Goal: Task Accomplishment & Management: Complete application form

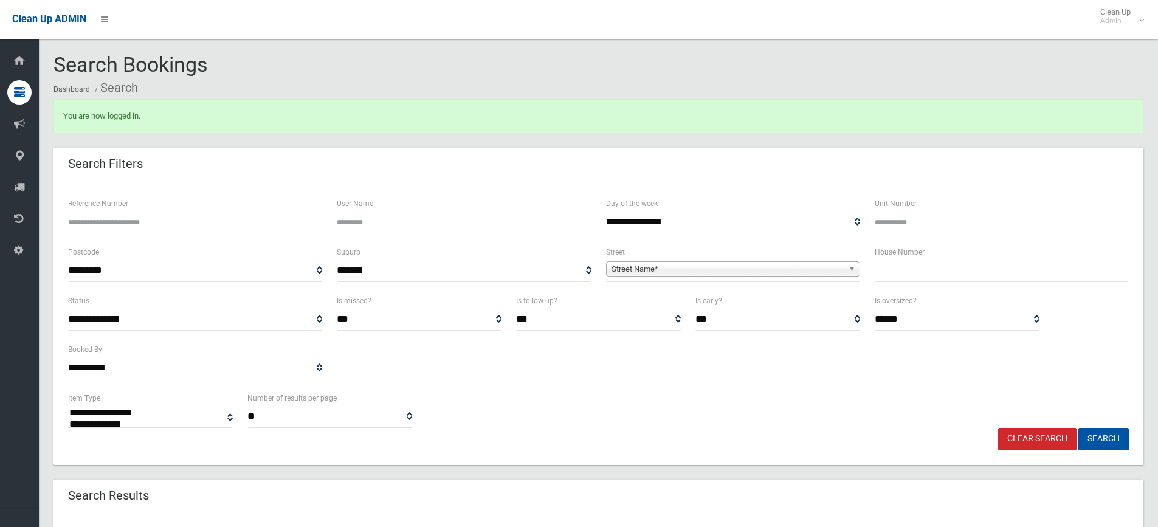
select select
click at [911, 221] on input "Unit Number" at bounding box center [1002, 222] width 254 height 22
type input "*****"
drag, startPoint x: 906, startPoint y: 221, endPoint x: 862, endPoint y: 219, distance: 43.8
click at [862, 219] on div "**********" at bounding box center [598, 220] width 1075 height 49
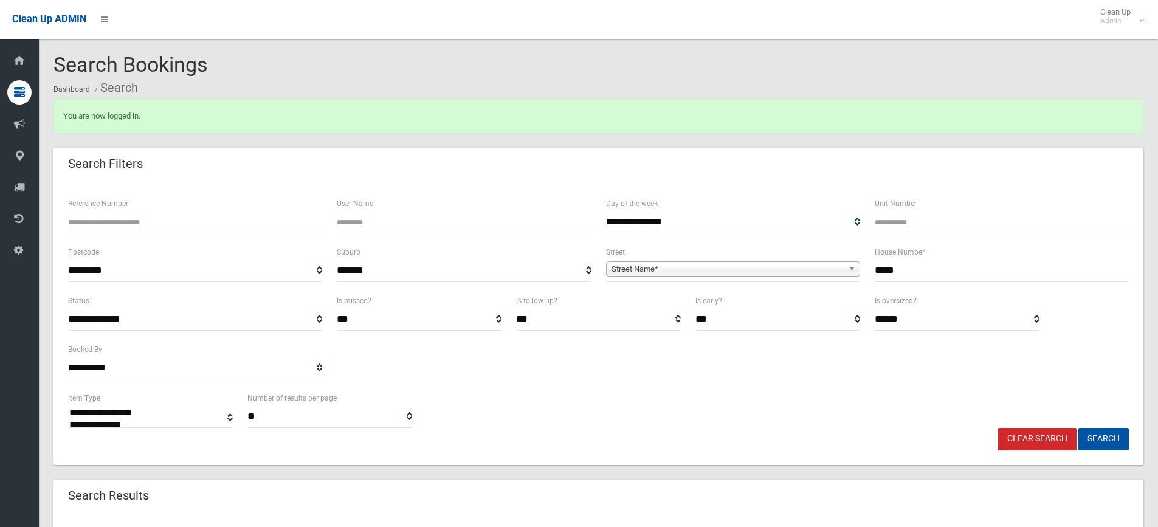
type input "*****"
drag, startPoint x: 828, startPoint y: 267, endPoint x: 807, endPoint y: 269, distance: 21.3
click at [827, 267] on span "Street Name*" at bounding box center [728, 269] width 232 height 15
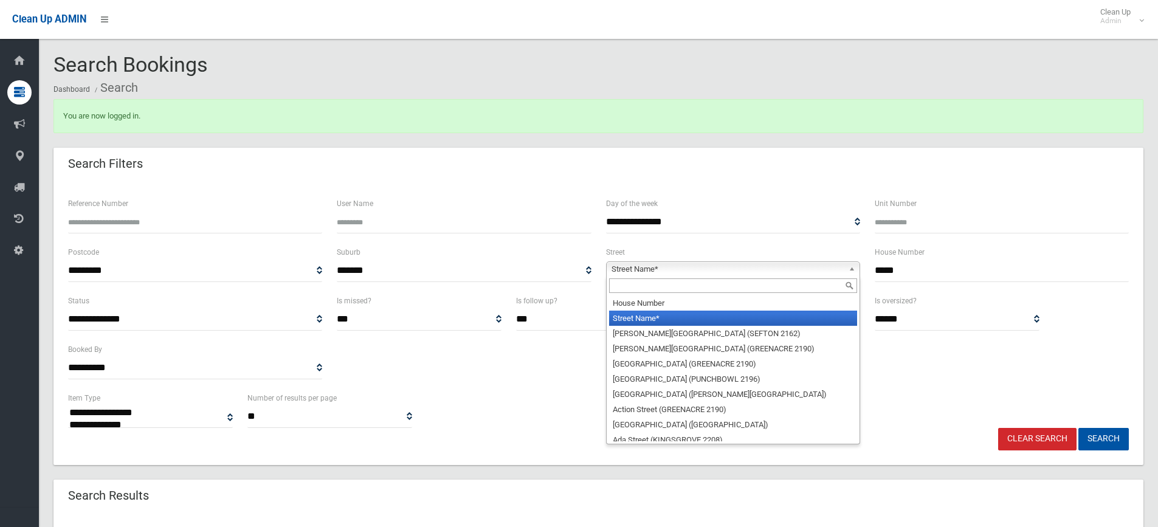
click at [718, 286] on input "text" at bounding box center [733, 285] width 248 height 15
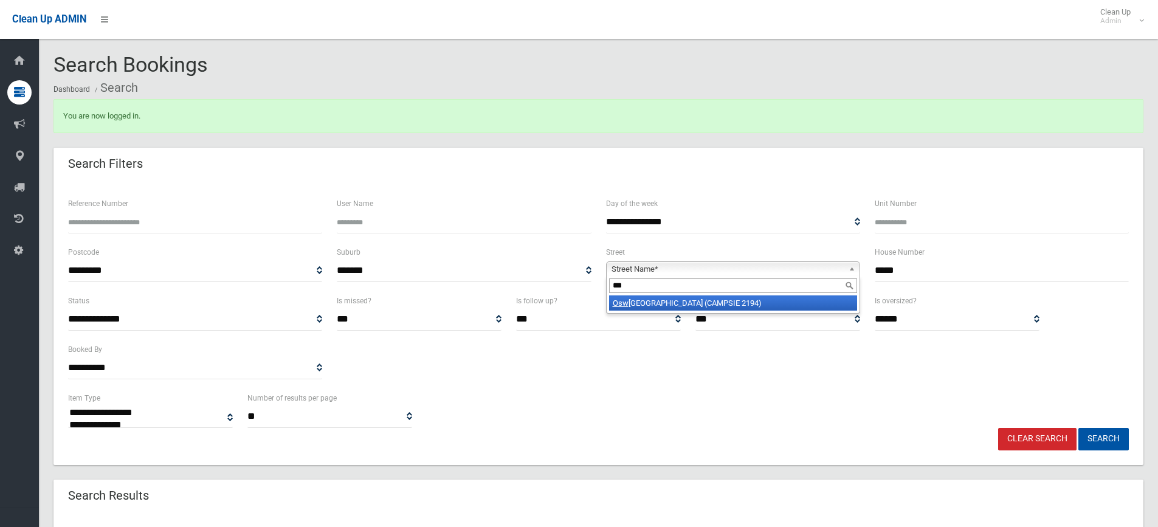
type input "***"
drag, startPoint x: 729, startPoint y: 311, endPoint x: 762, endPoint y: 312, distance: 32.3
click at [730, 311] on li "Osw ald Street (CAMPSIE 2194)" at bounding box center [733, 302] width 248 height 15
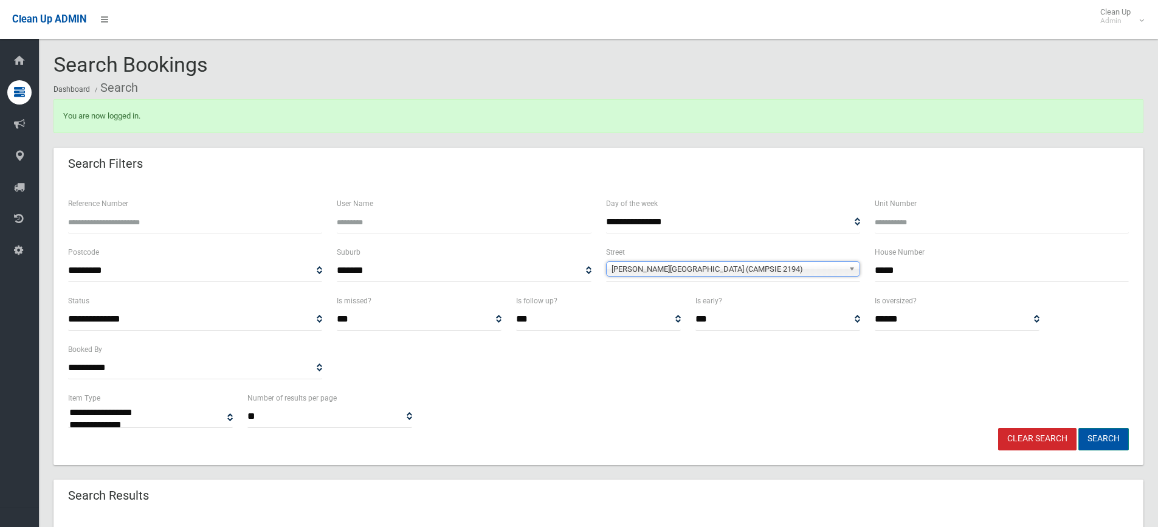
click at [1106, 434] on button "Search" at bounding box center [1103, 439] width 50 height 22
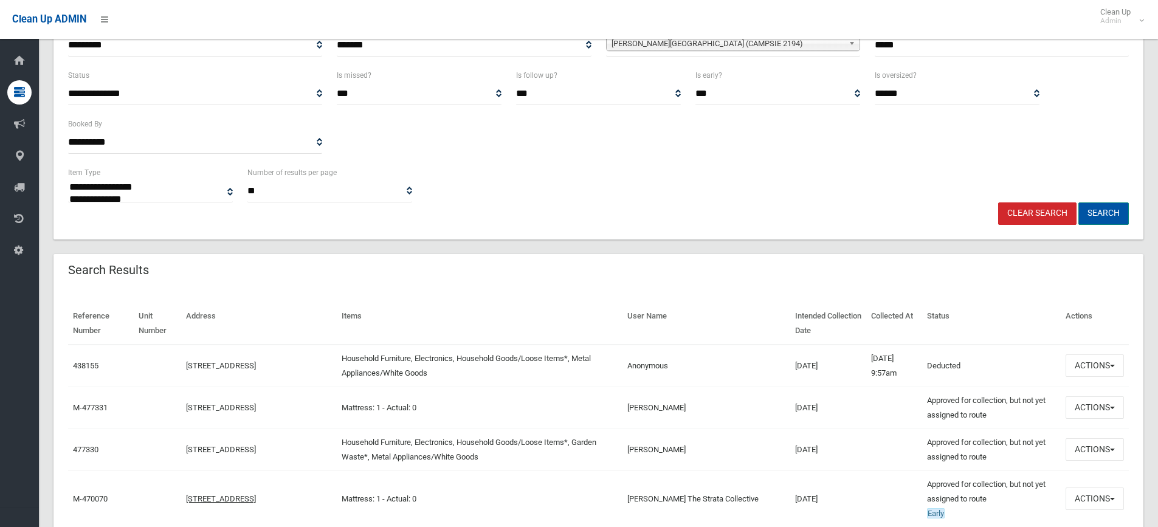
scroll to position [243, 0]
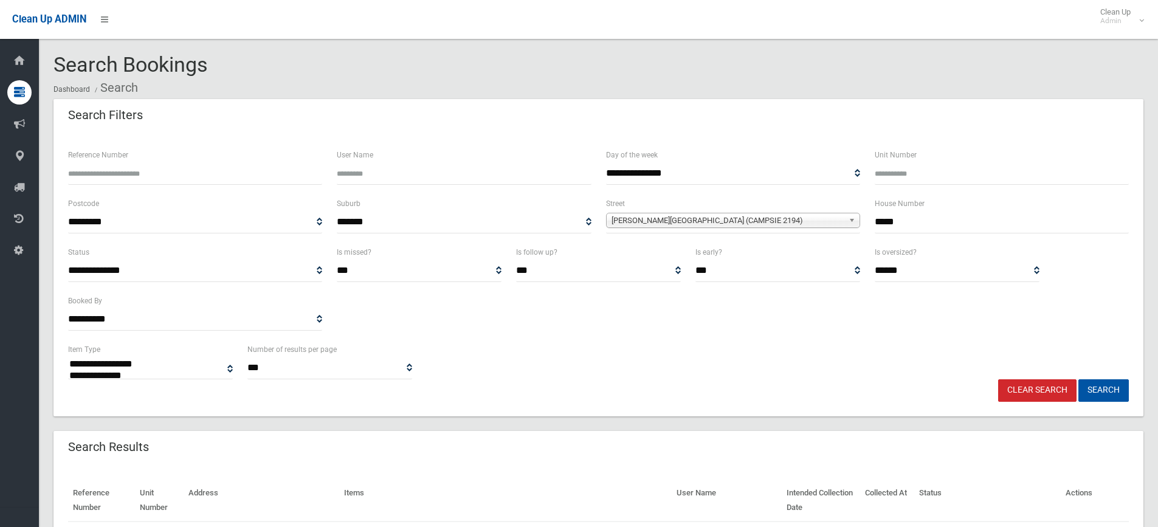
select select
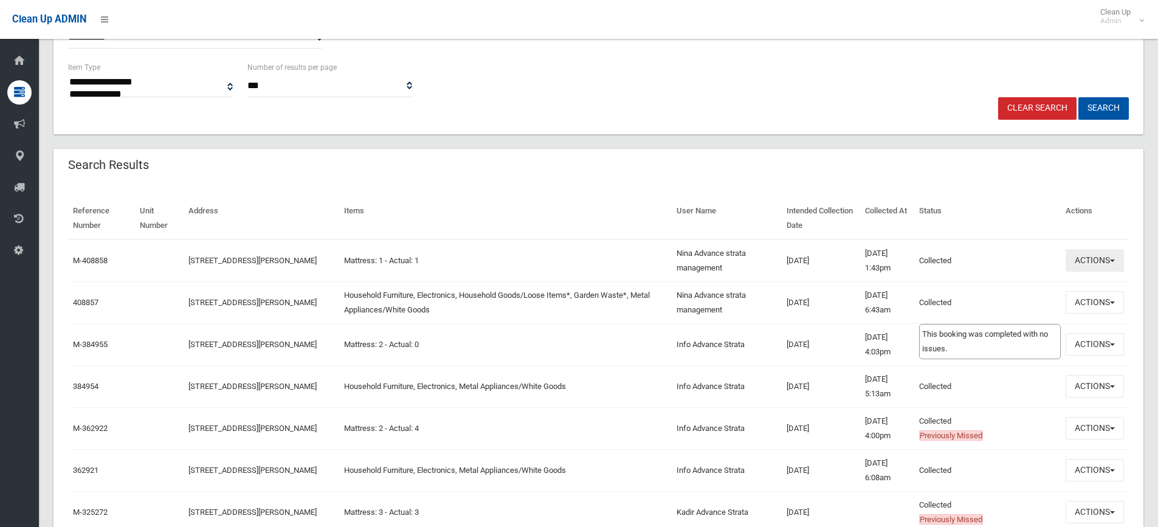
scroll to position [304, 0]
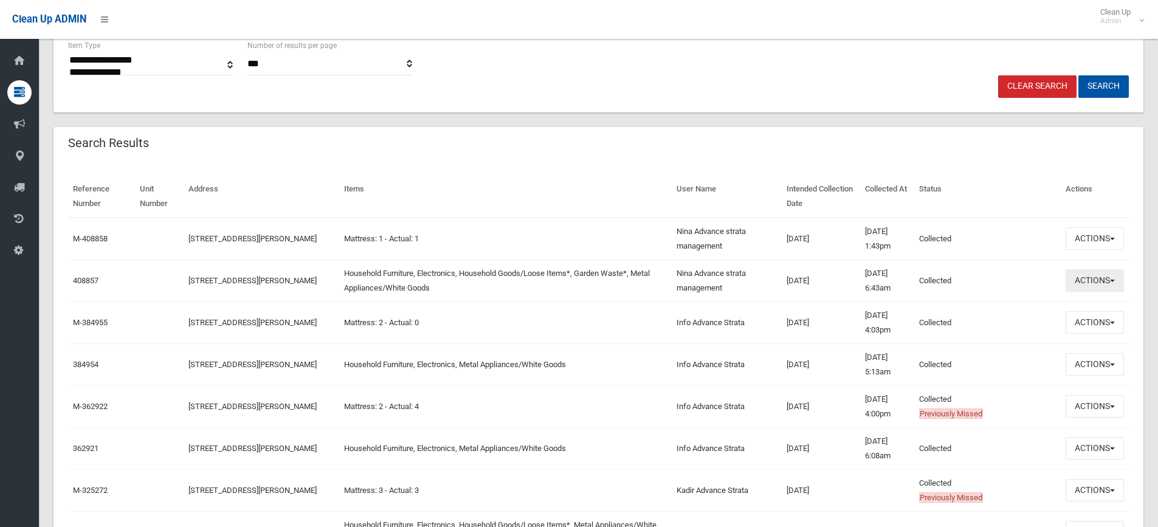
click at [1104, 282] on button "Actions" at bounding box center [1095, 280] width 58 height 22
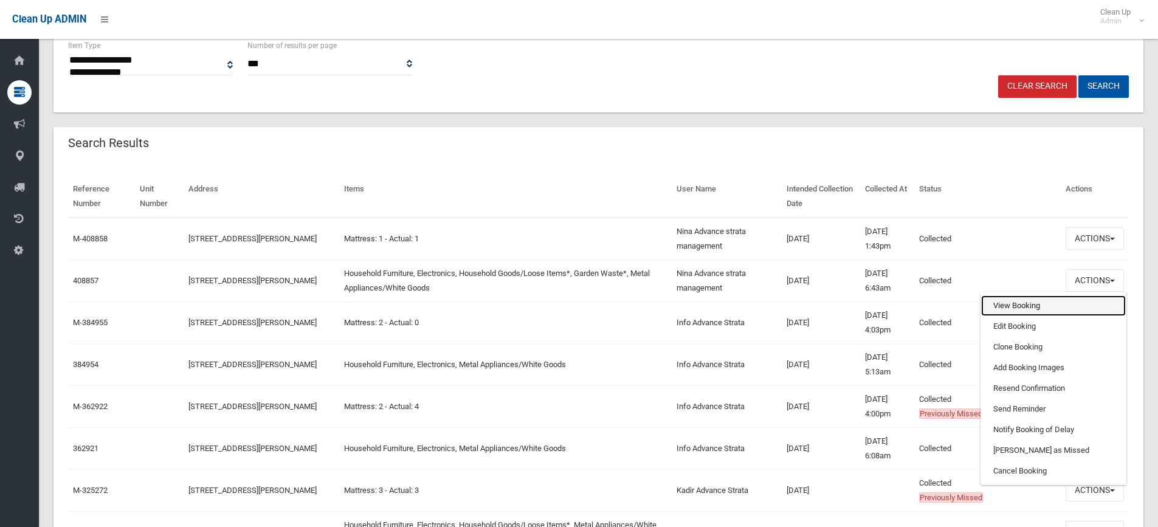
click at [1036, 308] on link "View Booking" at bounding box center [1053, 305] width 145 height 21
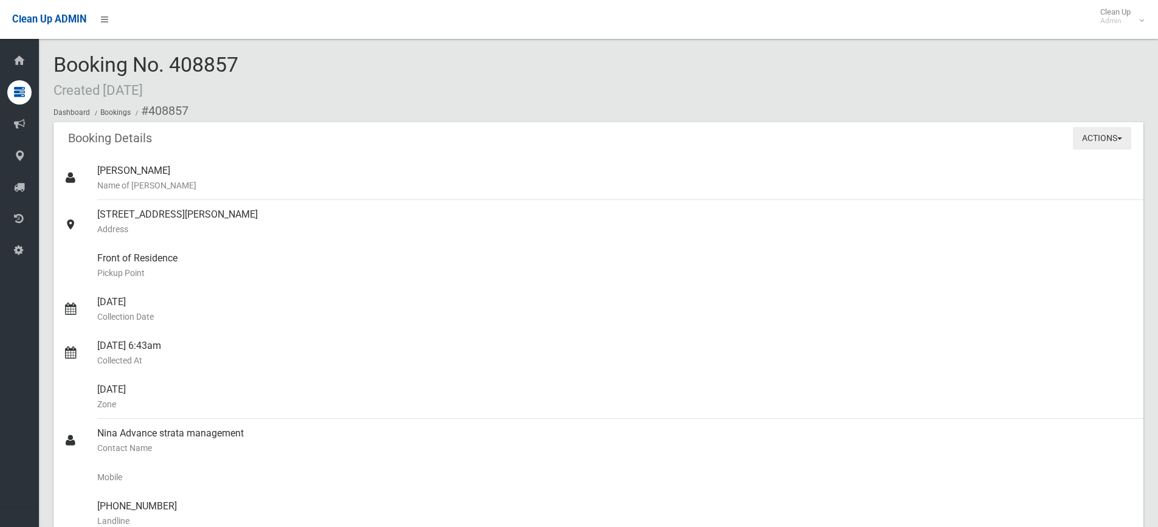
click at [1103, 141] on button "Actions" at bounding box center [1102, 138] width 58 height 22
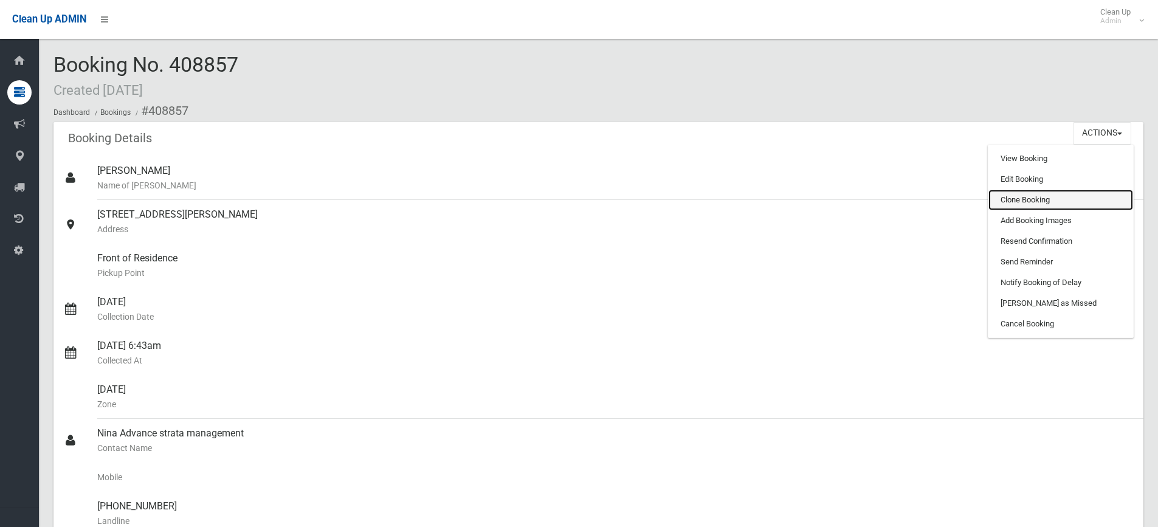
click at [1049, 202] on link "Clone Booking" at bounding box center [1060, 200] width 145 height 21
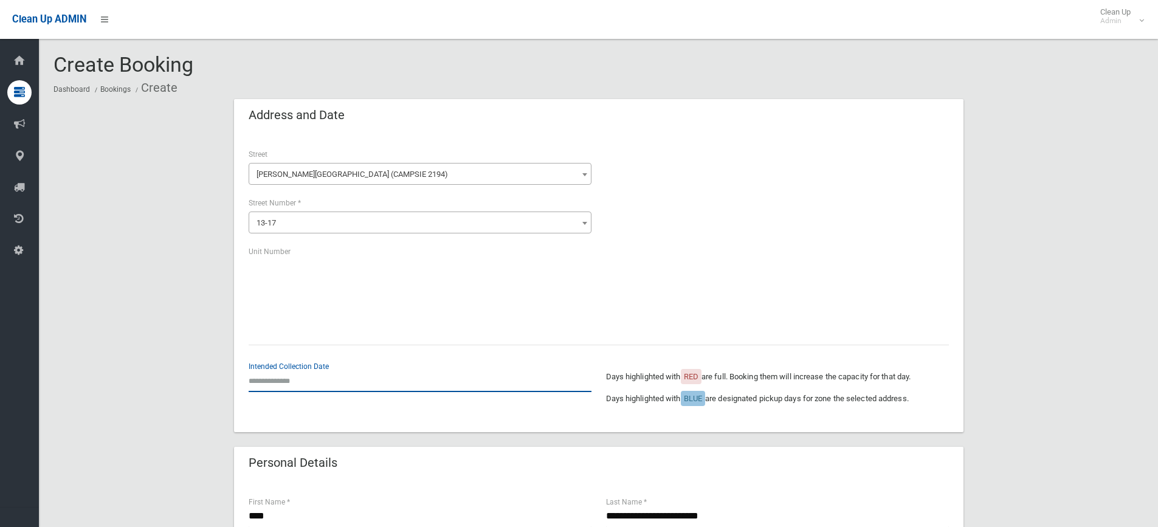
click at [283, 382] on input "text" at bounding box center [420, 381] width 343 height 22
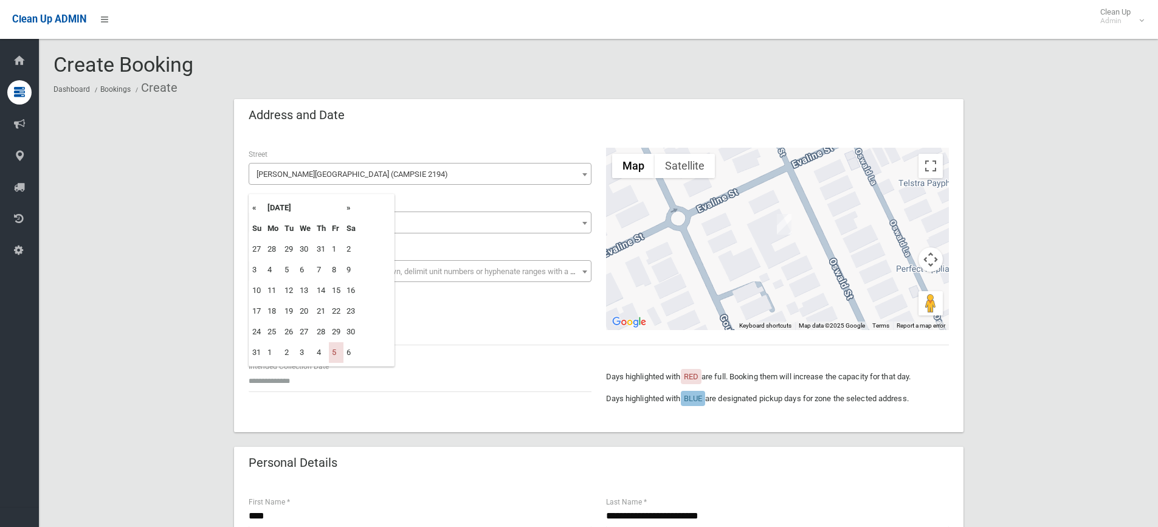
click at [353, 209] on th "»" at bounding box center [350, 208] width 15 height 21
click at [337, 292] on td "19" at bounding box center [336, 290] width 15 height 21
type input "**********"
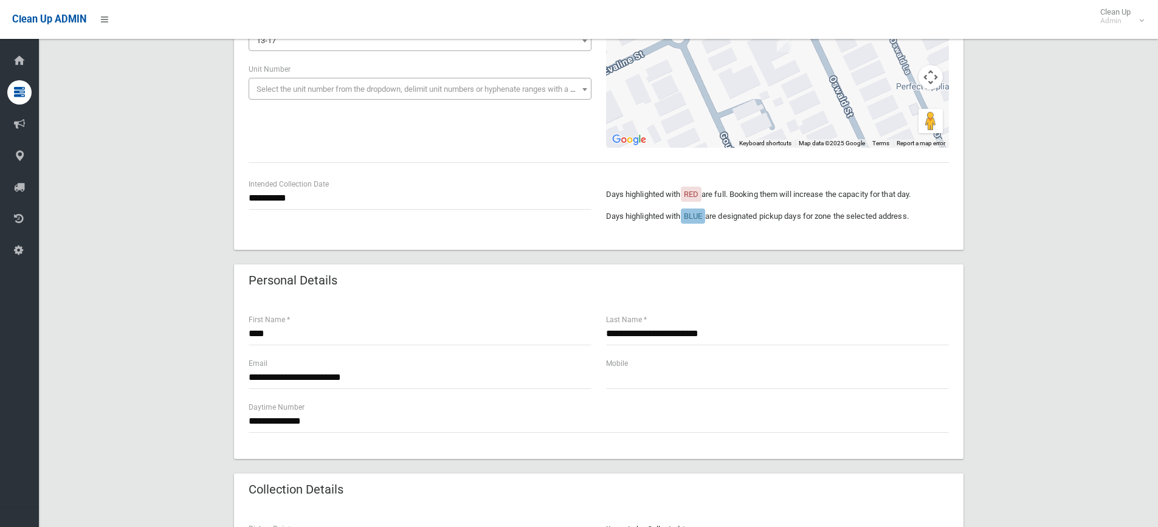
scroll to position [547, 0]
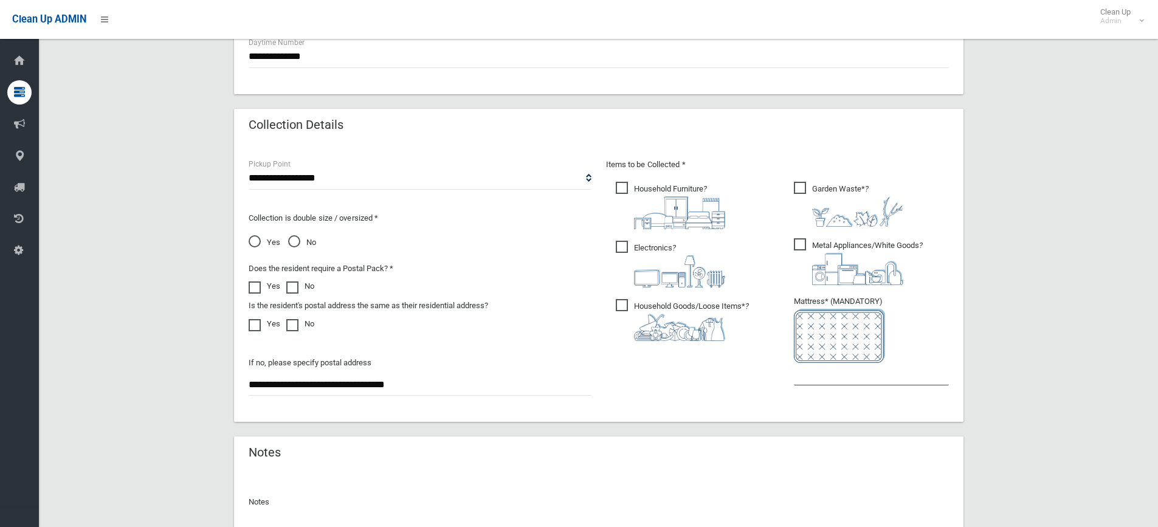
click at [833, 371] on input "text" at bounding box center [871, 374] width 155 height 22
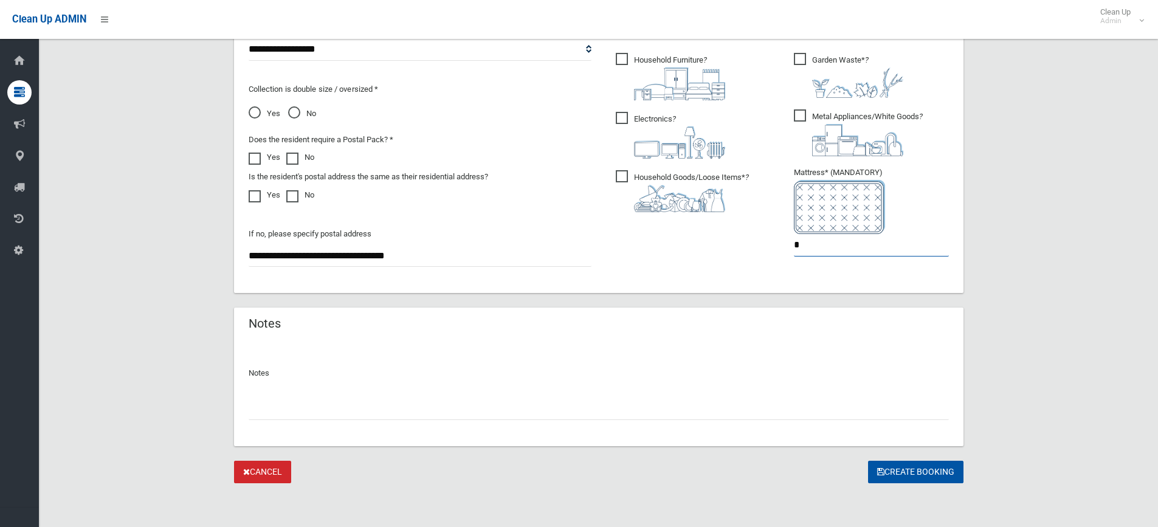
type input "*"
click at [340, 395] on div at bounding box center [599, 404] width 700 height 32
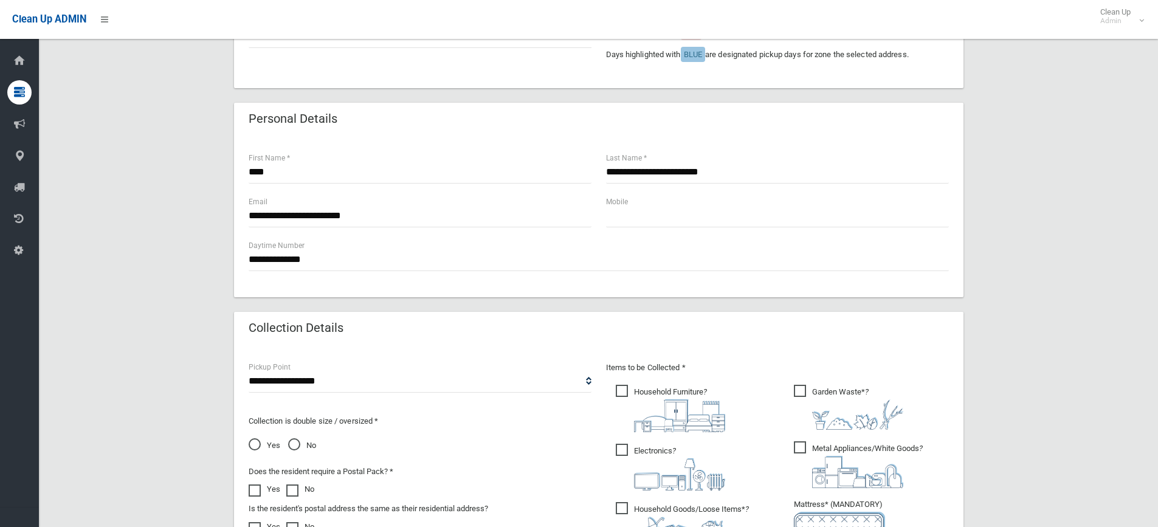
scroll to position [250, 0]
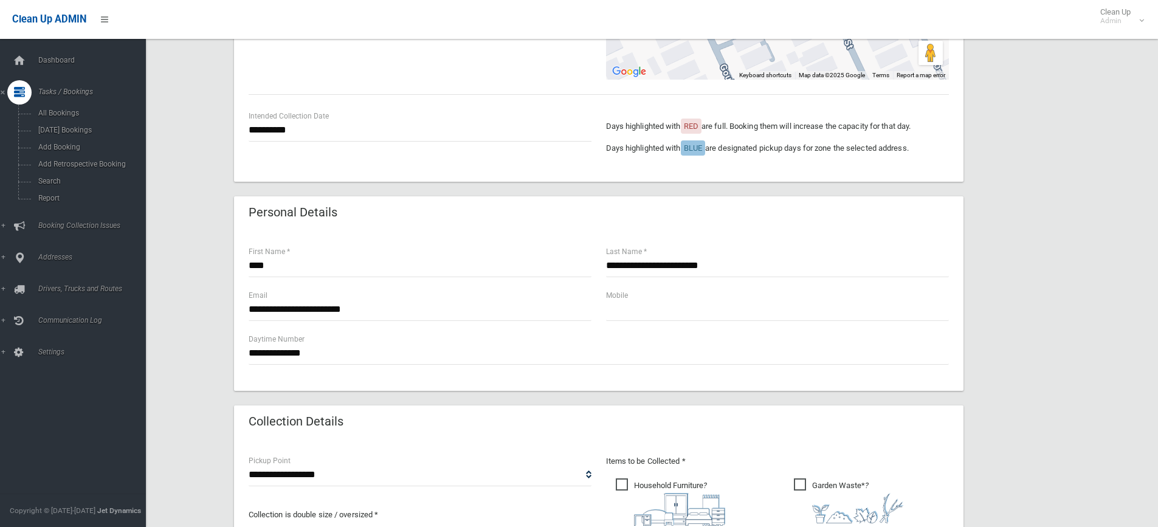
type input "********"
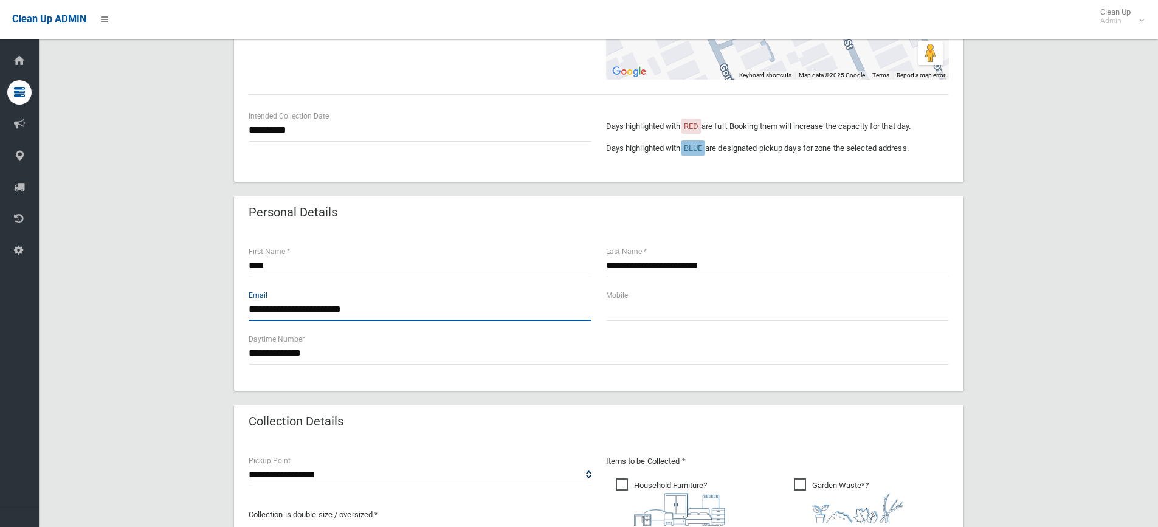
click at [266, 309] on input "**********" at bounding box center [420, 309] width 343 height 22
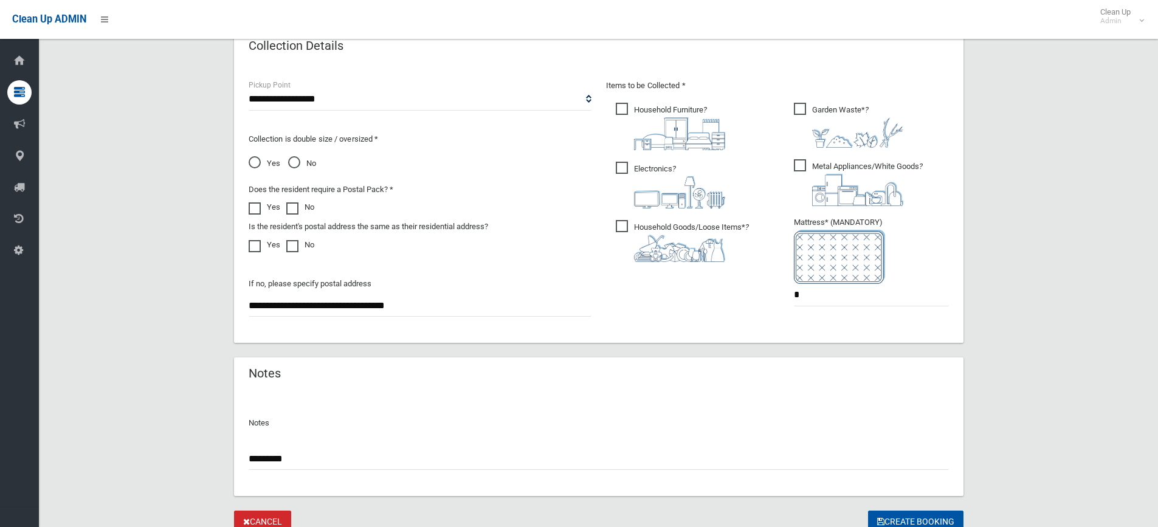
scroll to position [676, 0]
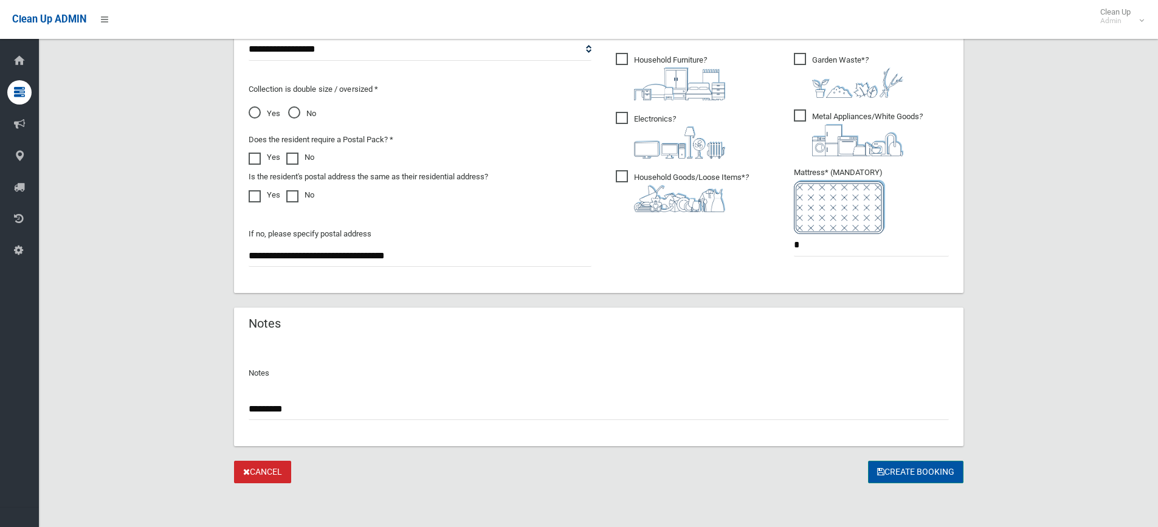
click at [905, 469] on button "Create Booking" at bounding box center [915, 472] width 95 height 22
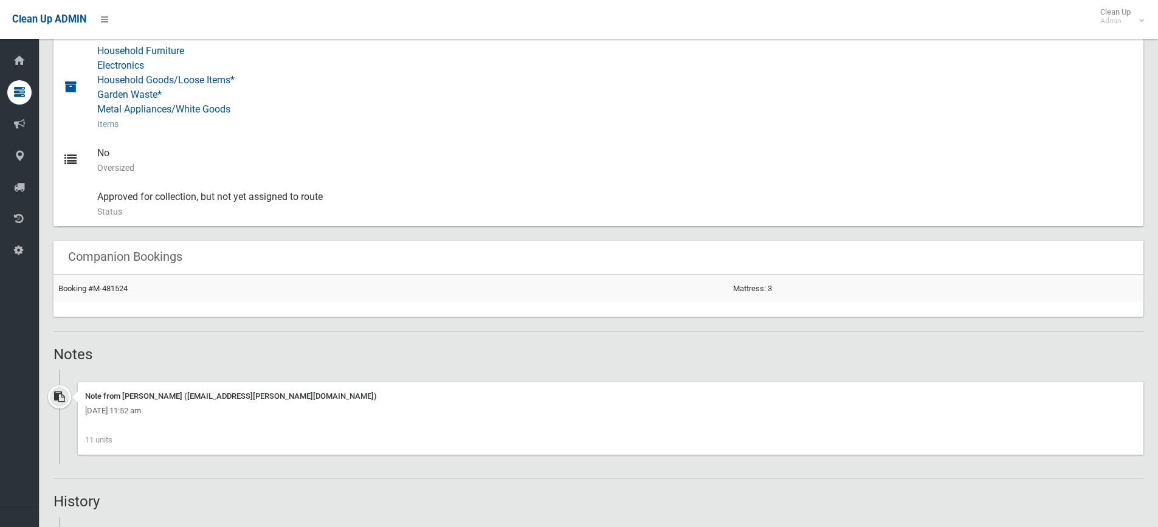
scroll to position [547, 0]
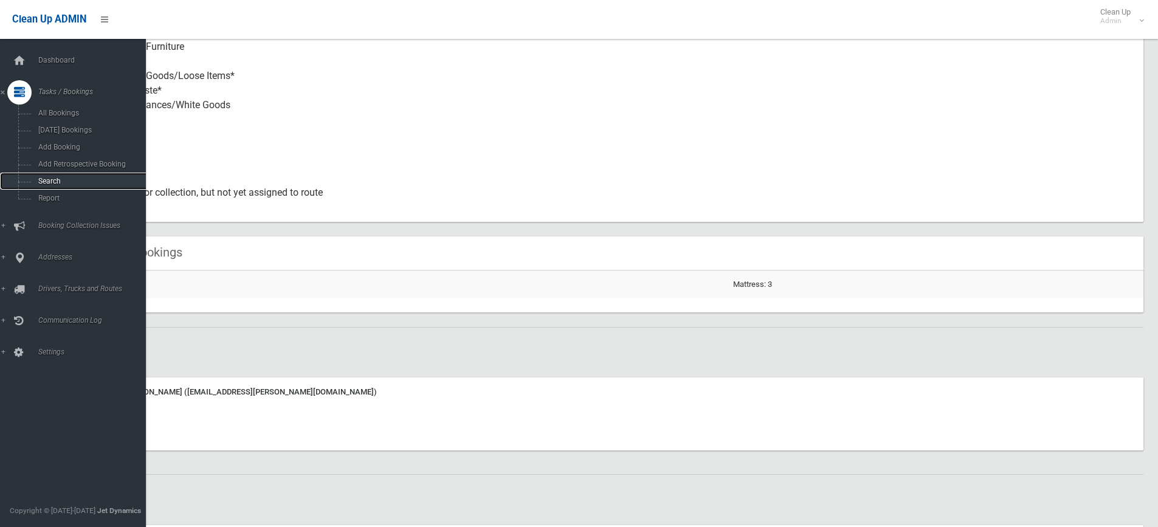
drag, startPoint x: 81, startPoint y: 175, endPoint x: 88, endPoint y: 173, distance: 7.7
click at [81, 175] on link "Search" at bounding box center [77, 181] width 155 height 17
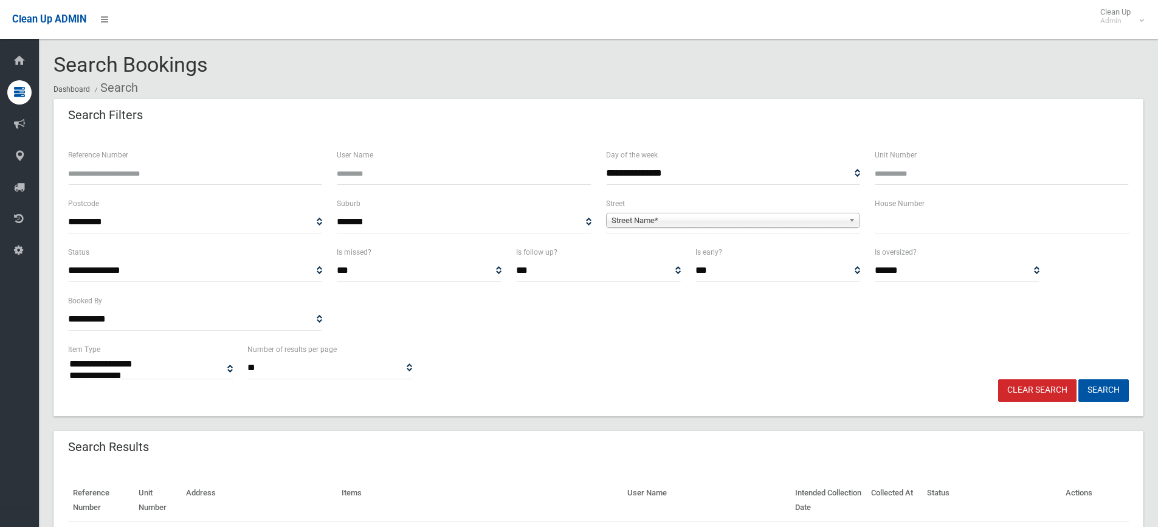
select select
